Goal: Information Seeking & Learning: Learn about a topic

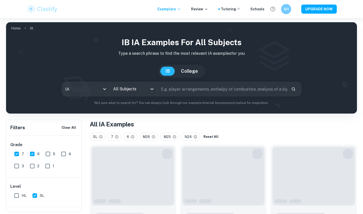
scroll to position [92, 0]
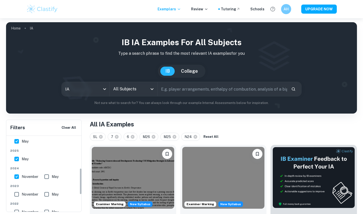
click at [54, 178] on span "May" at bounding box center [55, 177] width 7 height 6
click at [52, 178] on input "May" at bounding box center [47, 176] width 10 height 10
click at [49, 178] on input "May" at bounding box center [47, 176] width 10 height 10
click at [50, 177] on input "May" at bounding box center [47, 176] width 10 height 10
checkbox input "true"
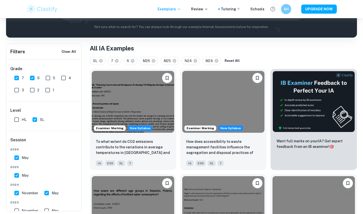
scroll to position [41, 0]
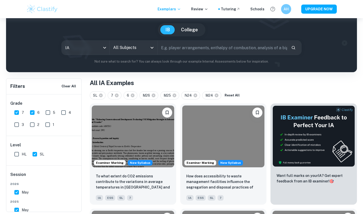
click at [144, 41] on div "All Subjects" at bounding box center [134, 48] width 48 height 14
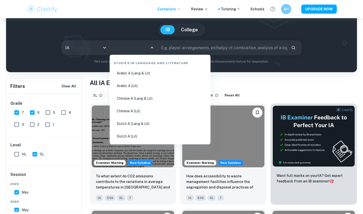
click at [144, 49] on input "All Subjects" at bounding box center [130, 48] width 36 height 10
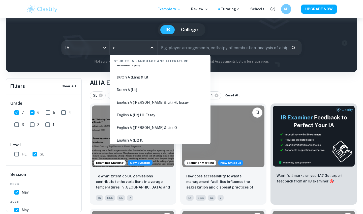
scroll to position [0, 0]
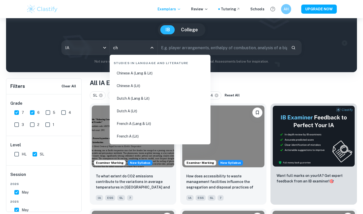
type input "che"
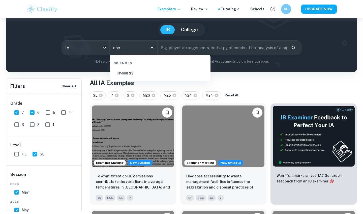
click at [129, 74] on li "Chemistry" at bounding box center [160, 73] width 97 height 12
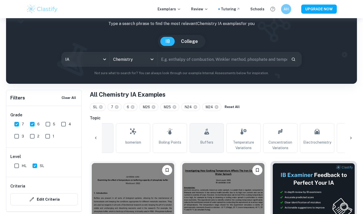
scroll to position [0, 24]
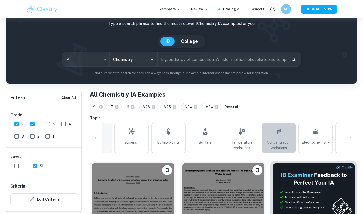
click at [283, 138] on link "Concentration Variations" at bounding box center [279, 138] width 34 height 30
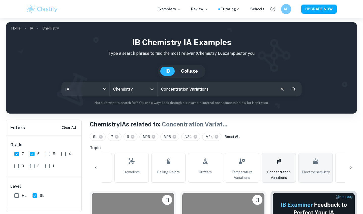
click at [305, 173] on span "Electrochemistry" at bounding box center [316, 172] width 28 height 6
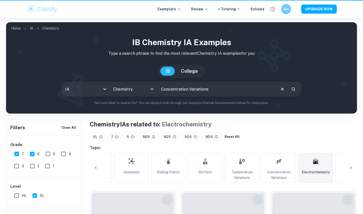
type input "Electrochemistry"
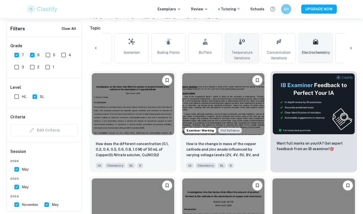
scroll to position [132, 0]
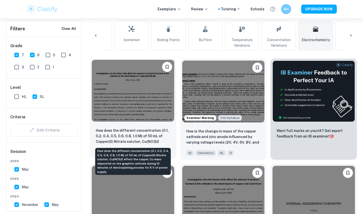
click at [114, 130] on p "How does the different concentration (0.1, 0.2, 0.4, 0.5, 0.6, 0.8, 1.0 M) of 5…" at bounding box center [133, 136] width 74 height 17
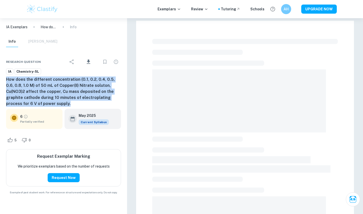
copy h6 "How does the different concentration (0.1, 0.2, 0.4, 0.5, 0.6, 0.8, 1.0 M) of 5…"
drag, startPoint x: 7, startPoint y: 80, endPoint x: 60, endPoint y: 103, distance: 57.9
click at [60, 103] on h6 "How does the different concentration (0.1, 0.2, 0.4, 0.5, 0.6, 0.8, 1.0 M) of 5…" at bounding box center [63, 91] width 115 height 30
click at [66, 96] on h6 "How does the different concentration (0.1, 0.2, 0.4, 0.5, 0.6, 0.8, 1.0 M) of 5…" at bounding box center [63, 91] width 115 height 30
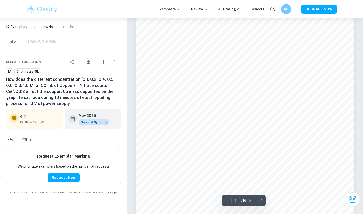
scroll to position [103, 0]
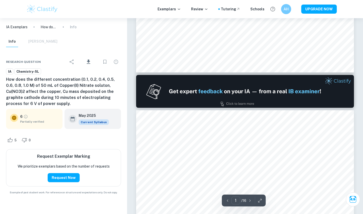
type input "2"
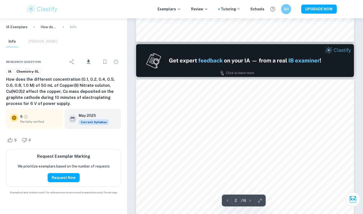
scroll to position [327, 0]
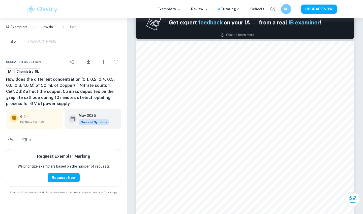
click at [33, 10] on img at bounding box center [42, 9] width 32 height 10
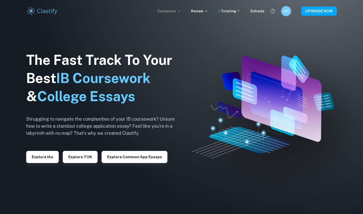
click at [176, 10] on p "Exemplars" at bounding box center [169, 11] width 23 height 6
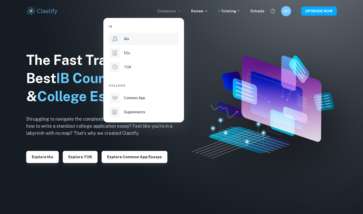
click at [147, 38] on div "IAs" at bounding box center [151, 39] width 54 height 6
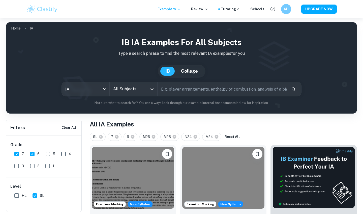
click at [131, 85] on input "All Subjects" at bounding box center [130, 89] width 36 height 10
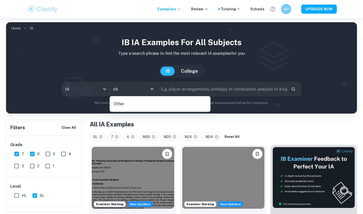
type input "che"
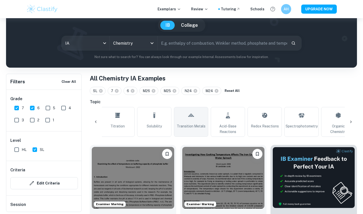
scroll to position [0, 491]
